Goal: Navigation & Orientation: Find specific page/section

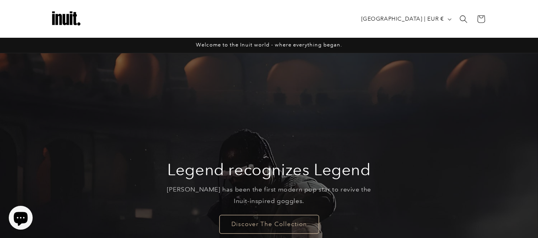
drag, startPoint x: 0, startPoint y: 0, endPoint x: 92, endPoint y: 124, distance: 154.6
click at [92, 124] on div "Legend recognizes Legend [PERSON_NAME] has been the first modern pop star to re…" at bounding box center [269, 196] width 478 height 287
click at [246, 222] on link "Discover The Collection" at bounding box center [269, 224] width 100 height 19
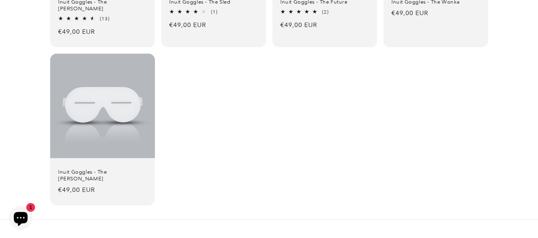
scroll to position [280, 0]
